Goal: Task Accomplishment & Management: Use online tool/utility

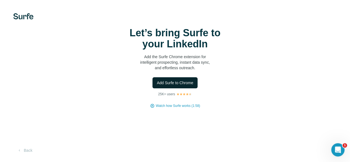
click at [152, 88] on button "Add Surfe to Chrome" at bounding box center [174, 82] width 45 height 11
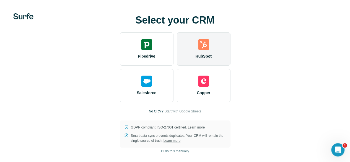
click at [177, 60] on div "HubSpot" at bounding box center [204, 48] width 54 height 33
click at [177, 45] on div "HubSpot" at bounding box center [204, 48] width 54 height 33
